Goal: Find specific page/section

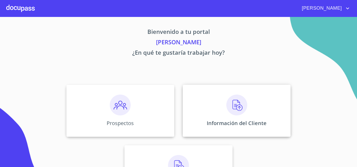
click at [234, 107] on img at bounding box center [236, 105] width 21 height 21
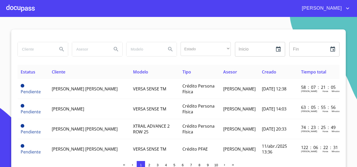
click at [32, 53] on input "search" at bounding box center [36, 49] width 36 height 14
type input "GUSTAVO SALAZAR"
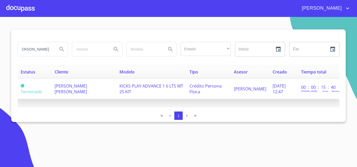
click at [55, 86] on span "GUSTAVO SALAZAR PRADO" at bounding box center [71, 88] width 32 height 11
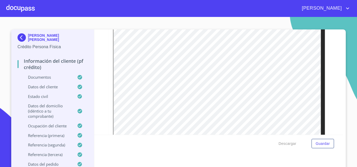
scroll to position [1463, 0]
click at [26, 10] on div at bounding box center [20, 8] width 28 height 17
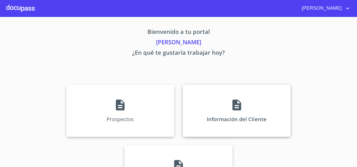
click at [227, 110] on div "Información del Cliente" at bounding box center [237, 111] width 108 height 52
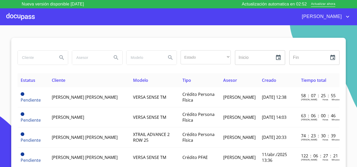
drag, startPoint x: 23, startPoint y: 59, endPoint x: 26, endPoint y: 57, distance: 3.3
click at [23, 58] on input "search" at bounding box center [36, 58] width 36 height 14
type input "daniel lay"
click at [59, 56] on icon "Search" at bounding box center [62, 58] width 6 height 6
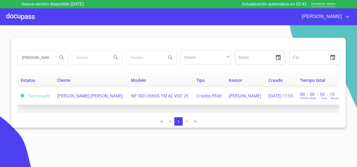
click at [72, 97] on span "[PERSON_NAME]" at bounding box center [90, 96] width 66 height 6
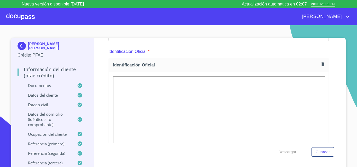
scroll to position [52, 0]
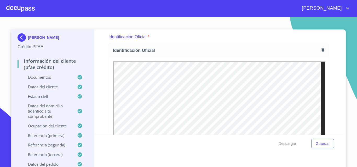
scroll to position [78, 0]
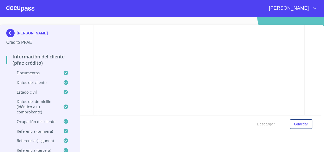
scroll to position [309, 0]
